Goal: Task Accomplishment & Management: Use online tool/utility

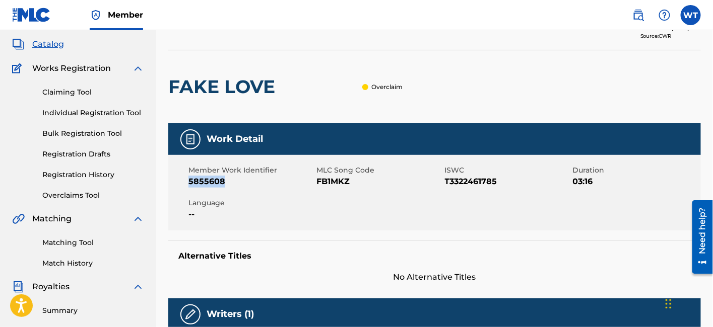
drag, startPoint x: 338, startPoint y: 97, endPoint x: 318, endPoint y: 99, distance: 20.3
click at [338, 97] on div "Overclaim" at bounding box center [341, 86] width 122 height 73
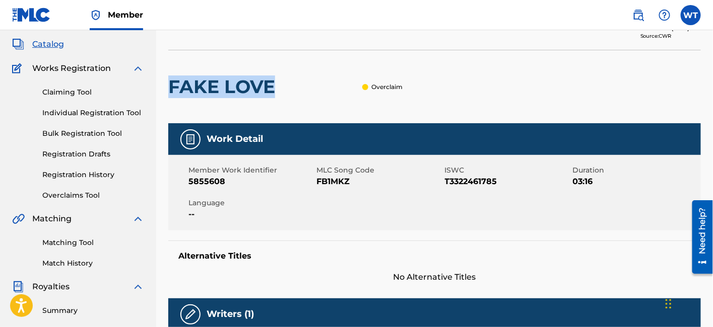
drag, startPoint x: 232, startPoint y: 85, endPoint x: 172, endPoint y: 84, distance: 60.0
click at [172, 84] on h2 "FAKE LOVE" at bounding box center [224, 87] width 112 height 23
copy h2 "FAKE LOVE"
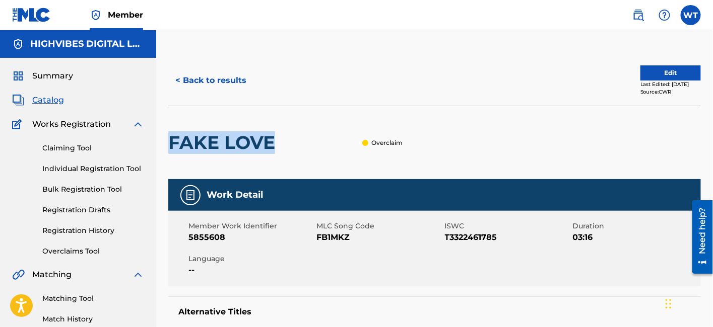
click at [210, 78] on button "< Back to results" at bounding box center [210, 80] width 85 height 25
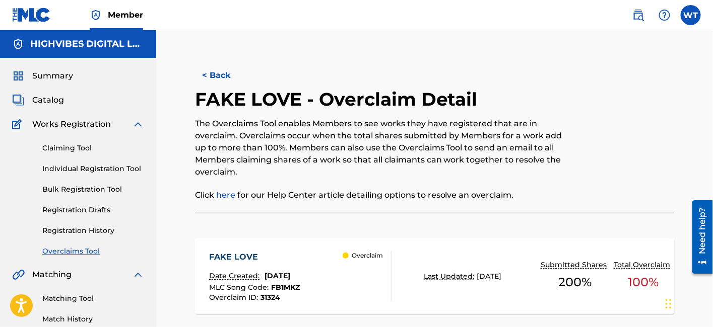
click at [225, 74] on button "< Back" at bounding box center [225, 75] width 60 height 25
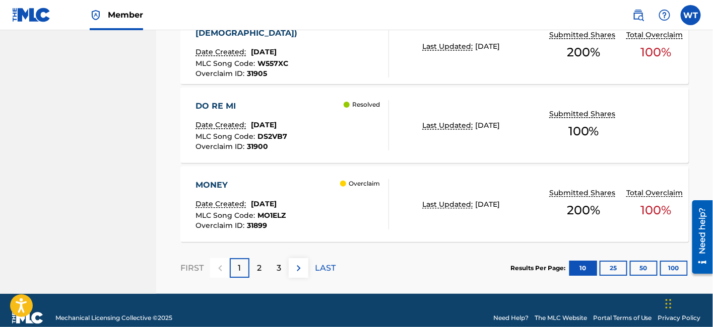
scroll to position [926, 0]
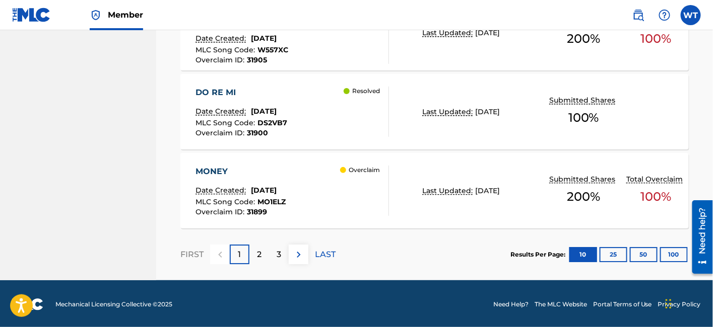
click at [259, 251] on p "2" at bounding box center [259, 255] width 5 height 12
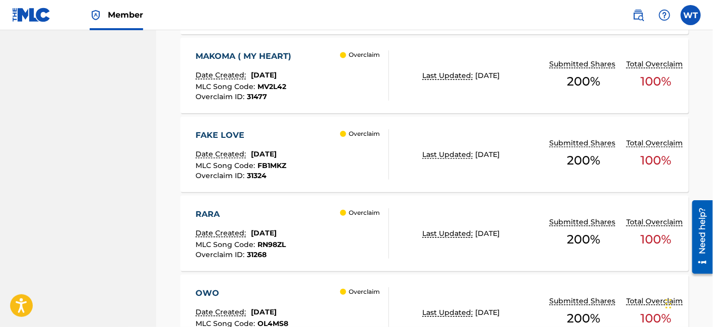
scroll to position [702, 0]
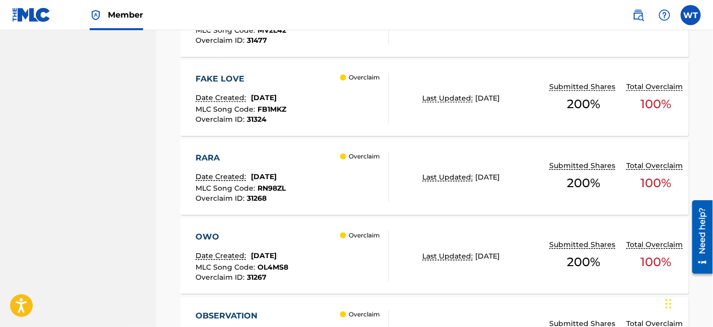
click at [329, 179] on div "RARA Date Created: [DATE] MLC Song Code : RN98ZL Overclaim ID : 31268 Overclaim" at bounding box center [291, 177] width 193 height 50
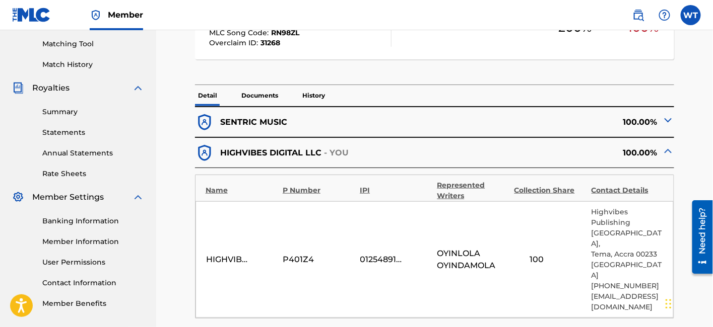
scroll to position [280, 0]
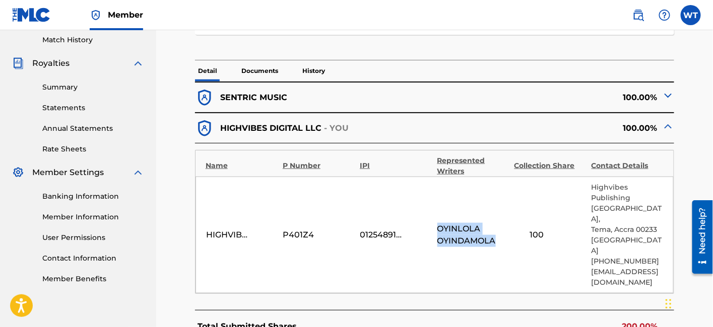
drag, startPoint x: 481, startPoint y: 238, endPoint x: 437, endPoint y: 228, distance: 44.5
click at [437, 228] on span "OYINLOLA OYINDAMOLA" at bounding box center [473, 235] width 72 height 24
copy span "OYINLOLA OYINDAMOLA"
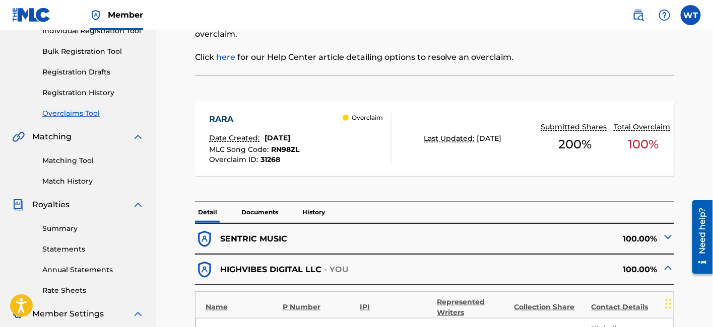
scroll to position [112, 0]
